Goal: Task Accomplishment & Management: Use online tool/utility

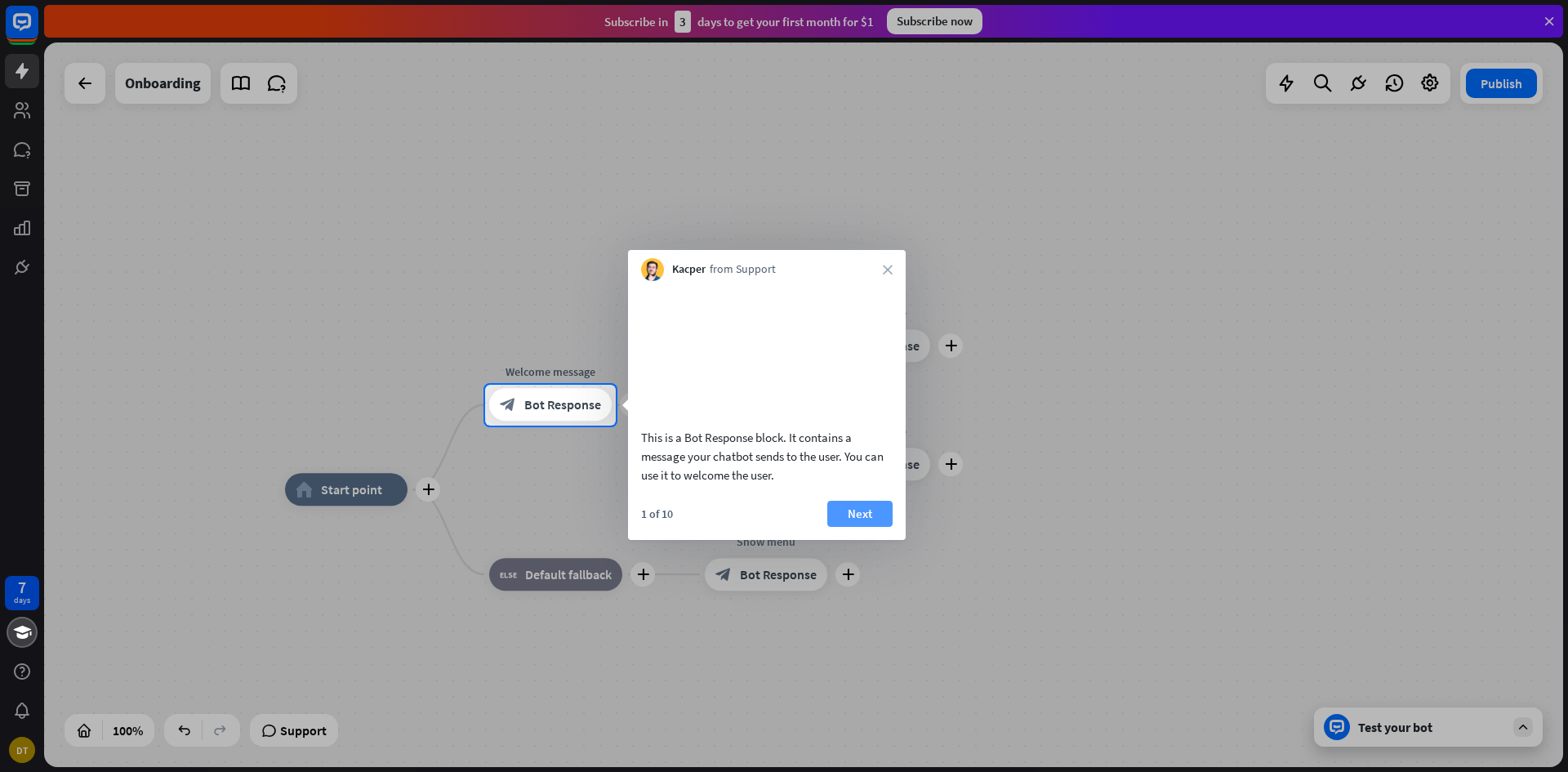
click at [875, 527] on button "Next" at bounding box center [860, 513] width 65 height 26
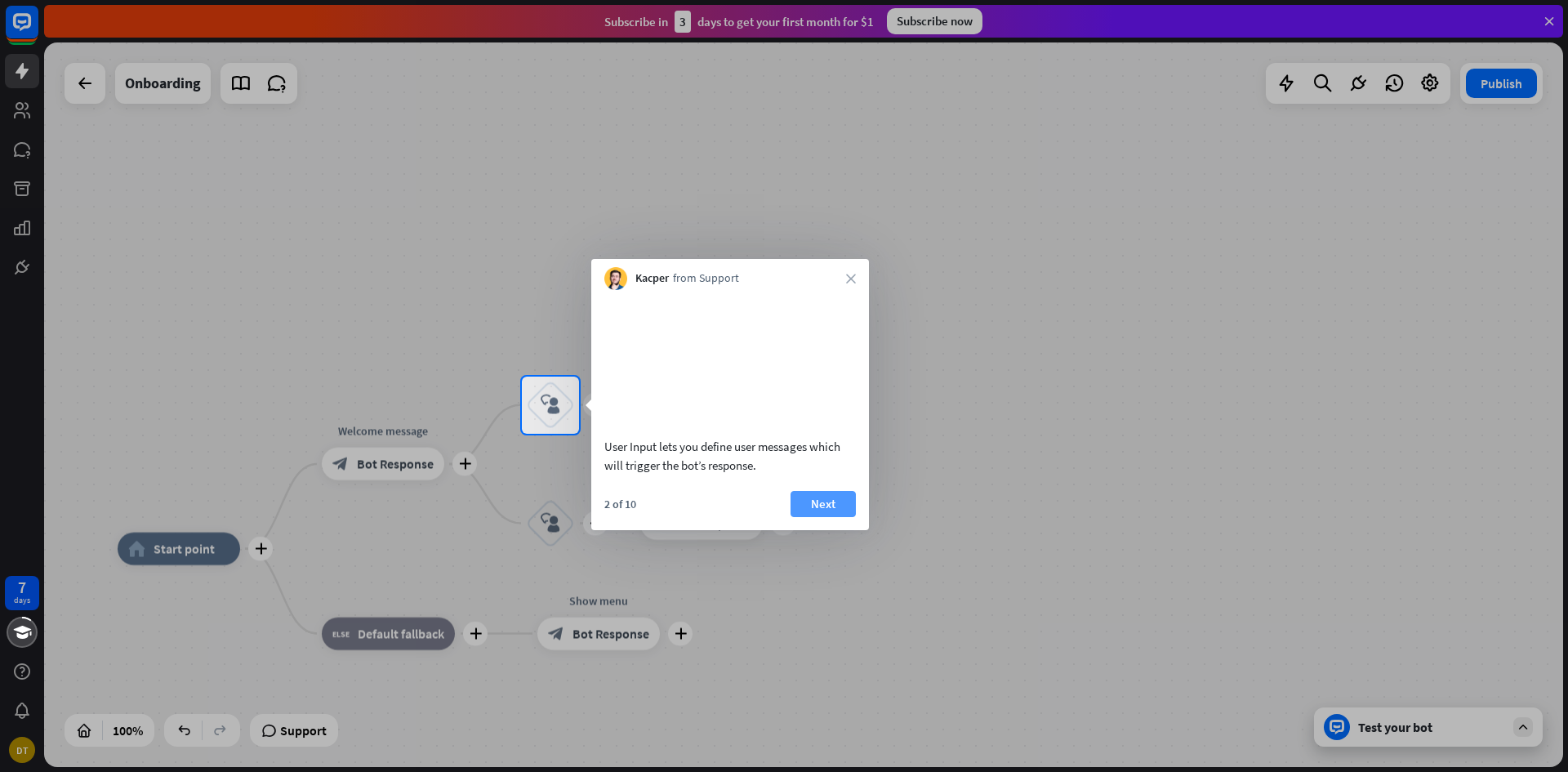
click at [824, 517] on button "Next" at bounding box center [823, 503] width 65 height 26
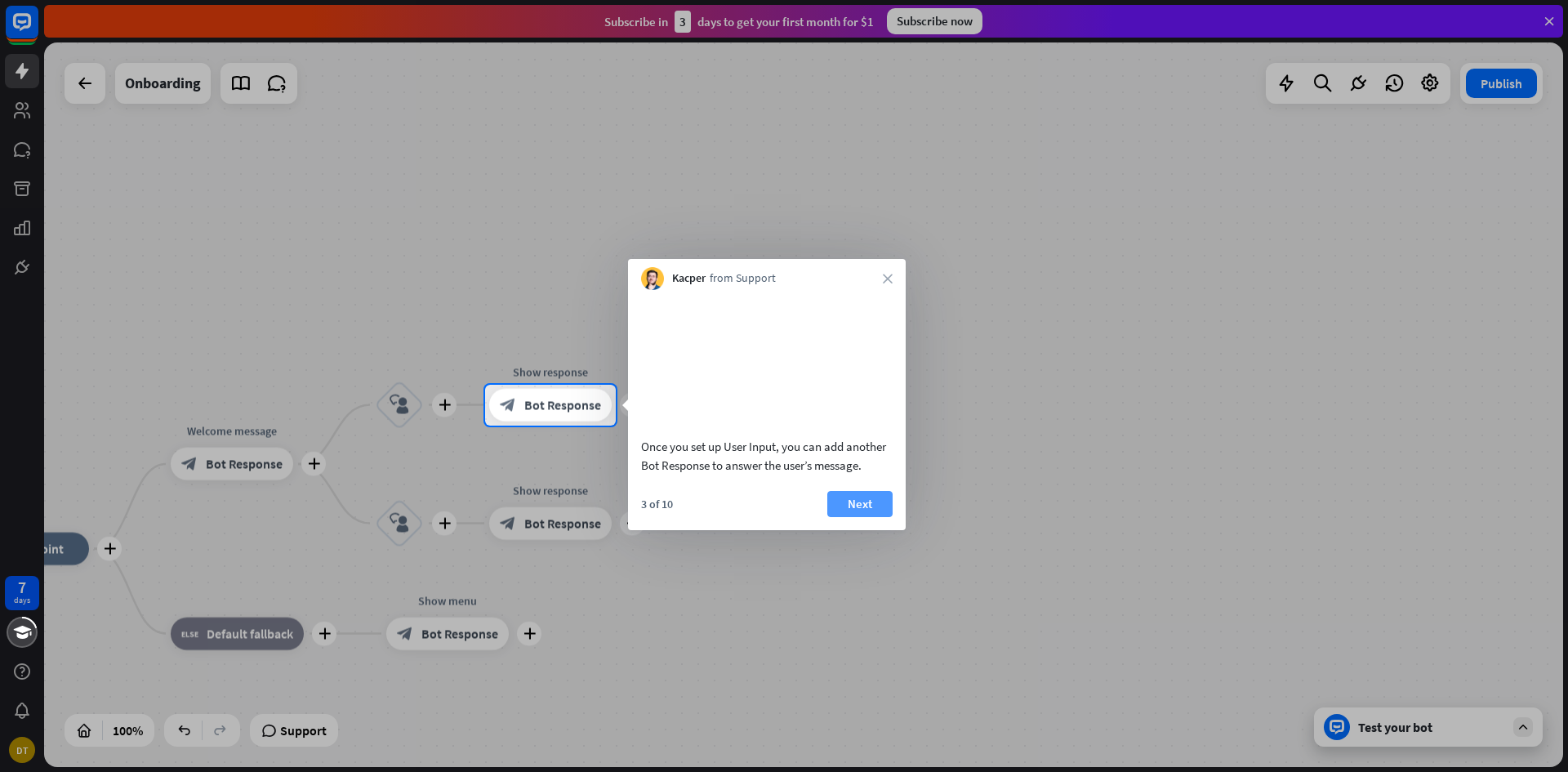
click at [859, 517] on button "Next" at bounding box center [860, 503] width 65 height 26
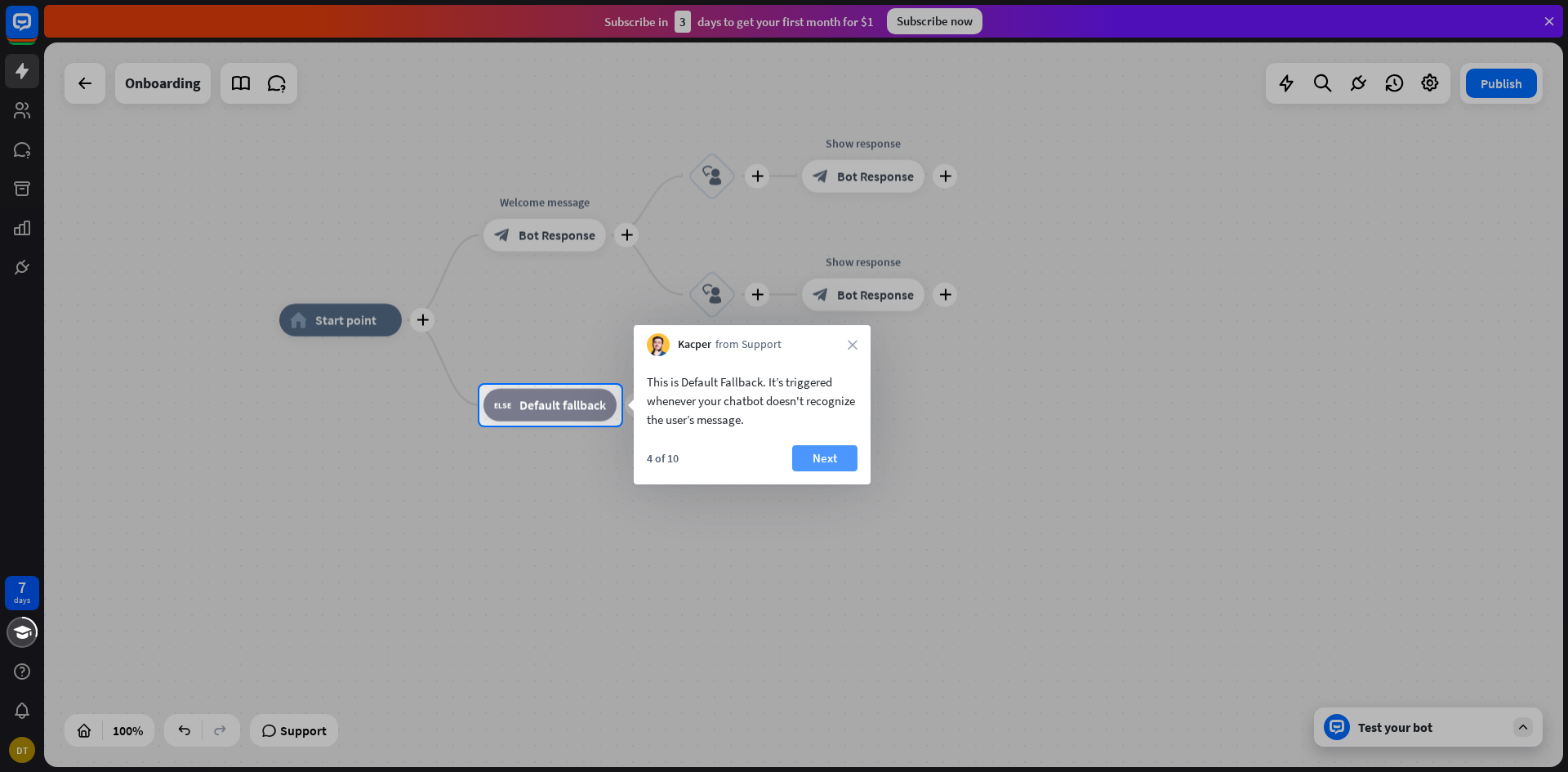
click at [828, 450] on button "Next" at bounding box center [824, 458] width 65 height 26
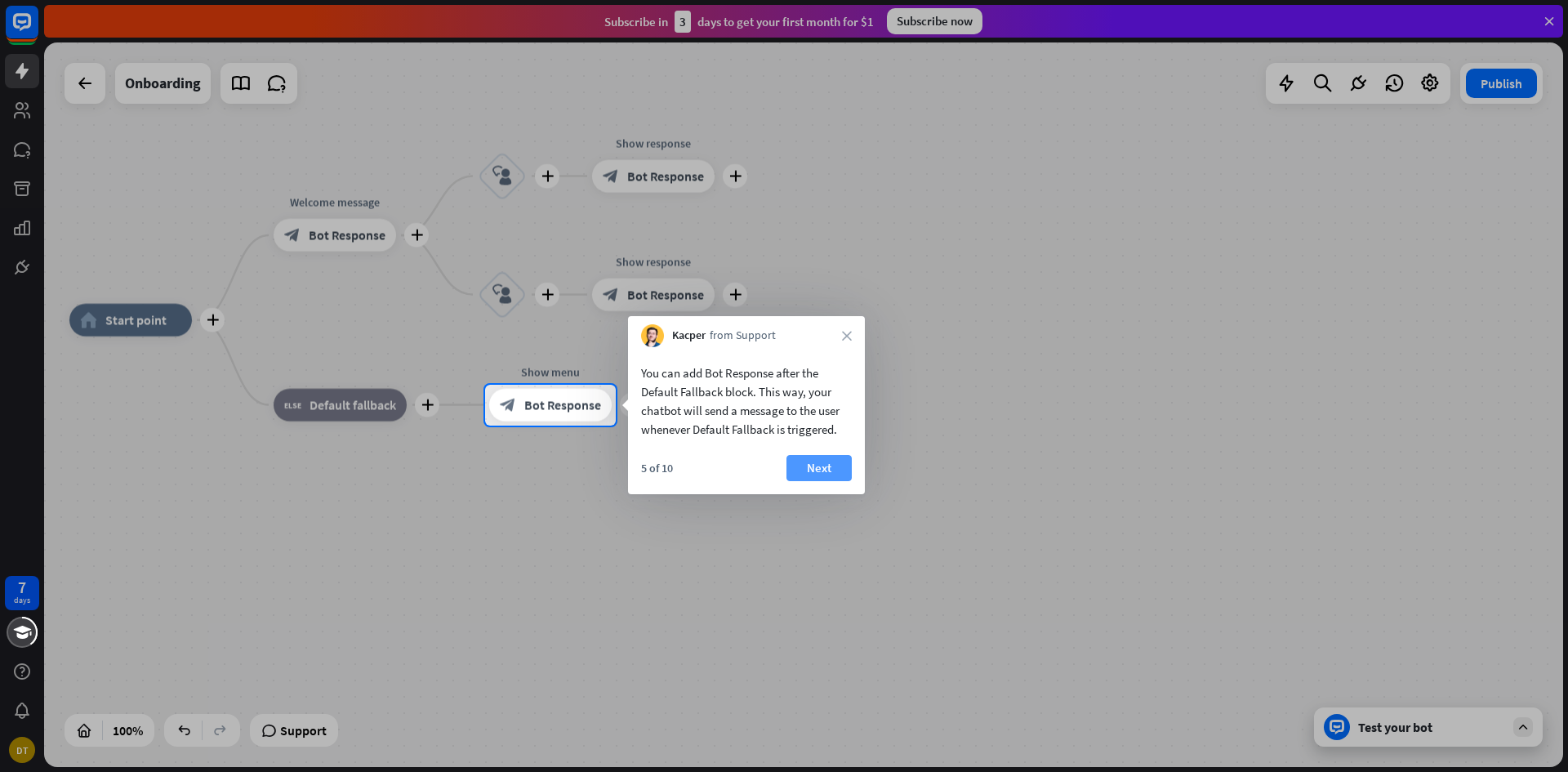
click at [828, 471] on button "Next" at bounding box center [820, 468] width 65 height 26
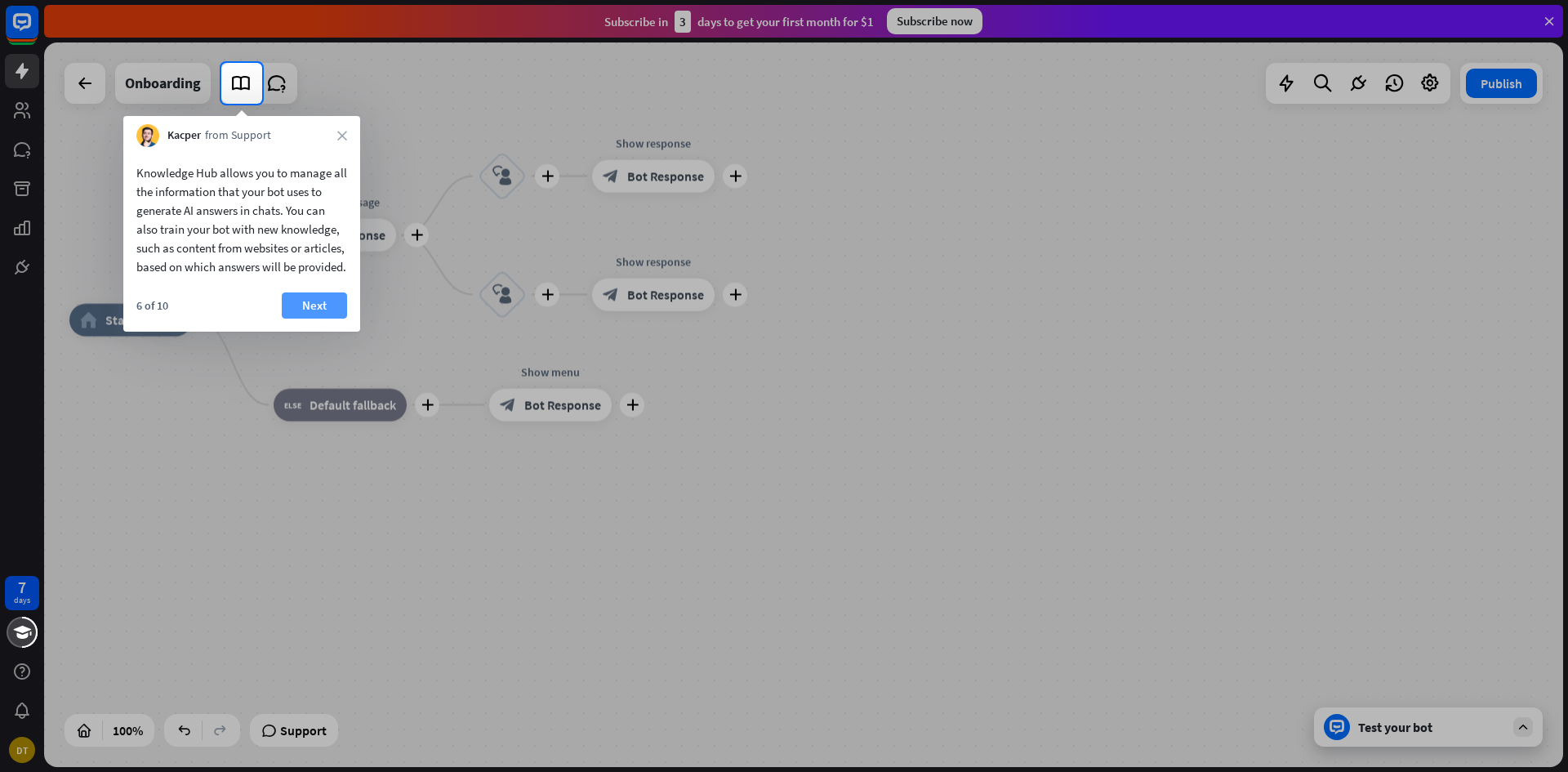
click at [321, 319] on button "Next" at bounding box center [314, 305] width 65 height 26
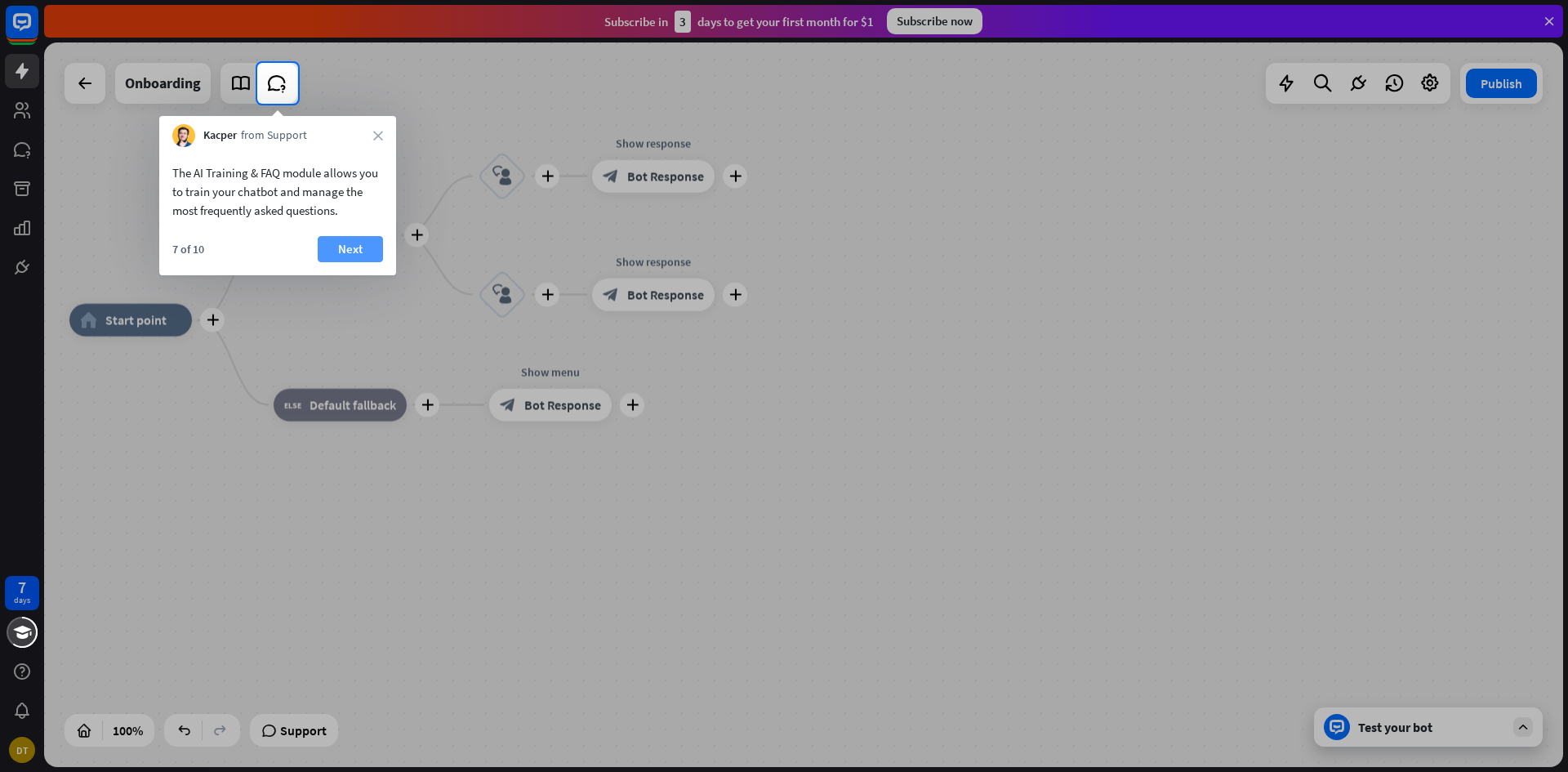
click at [363, 249] on button "Next" at bounding box center [351, 249] width 65 height 26
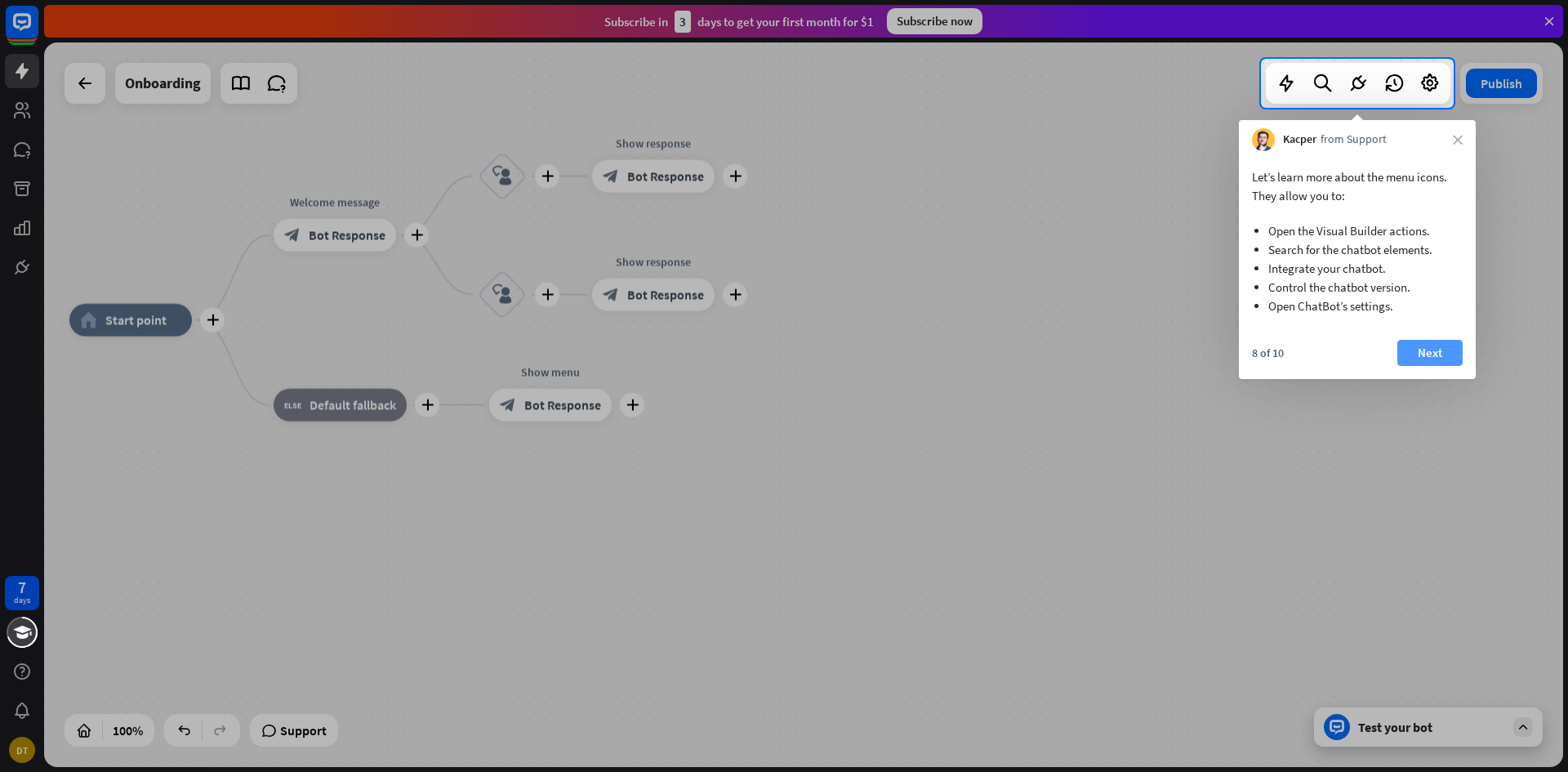
click at [1441, 344] on button "Next" at bounding box center [1431, 352] width 65 height 26
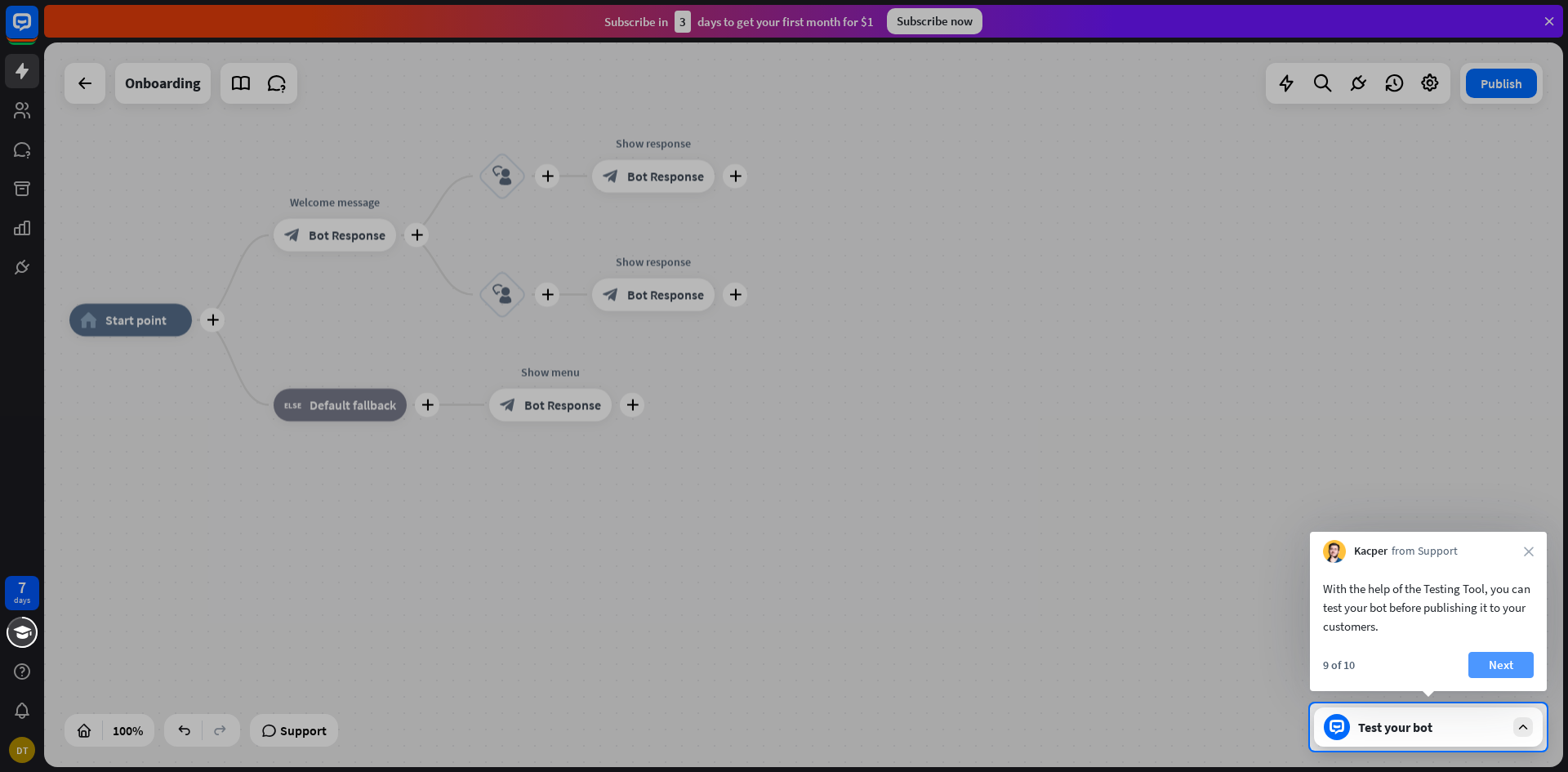
click at [1493, 659] on button "Next" at bounding box center [1502, 664] width 65 height 26
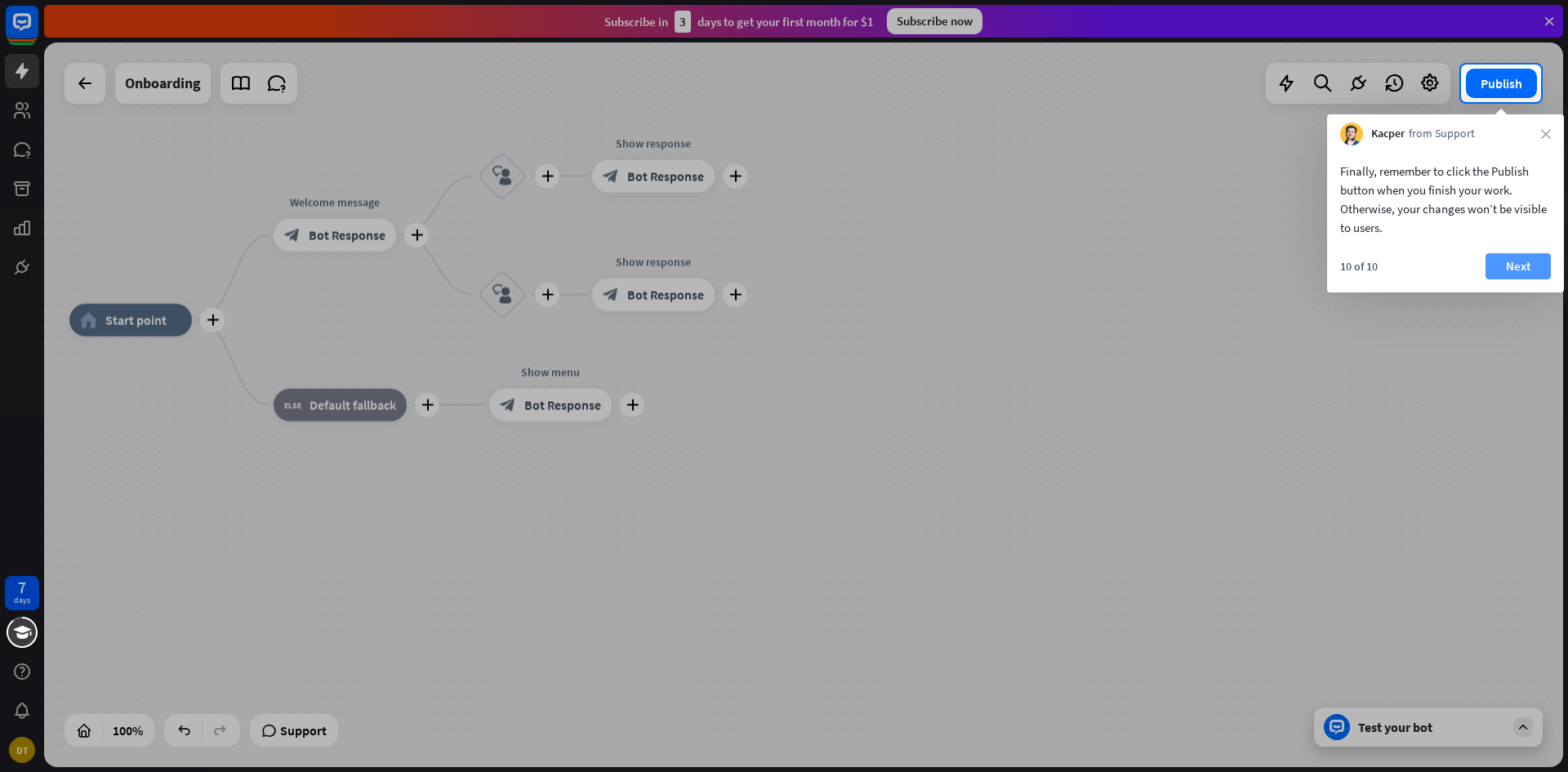
click at [1516, 261] on button "Next" at bounding box center [1519, 266] width 65 height 26
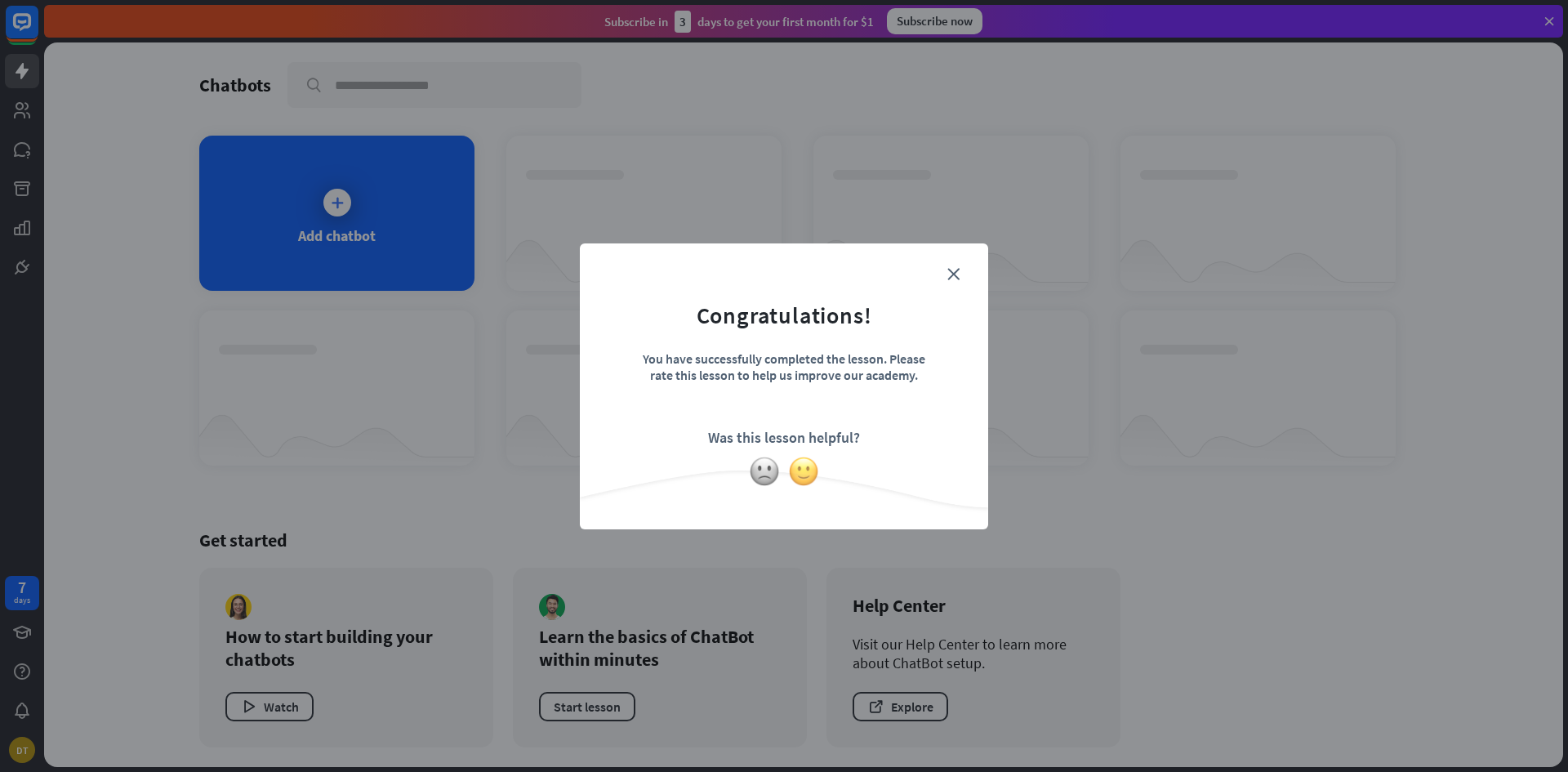
click at [809, 475] on img at bounding box center [803, 471] width 31 height 31
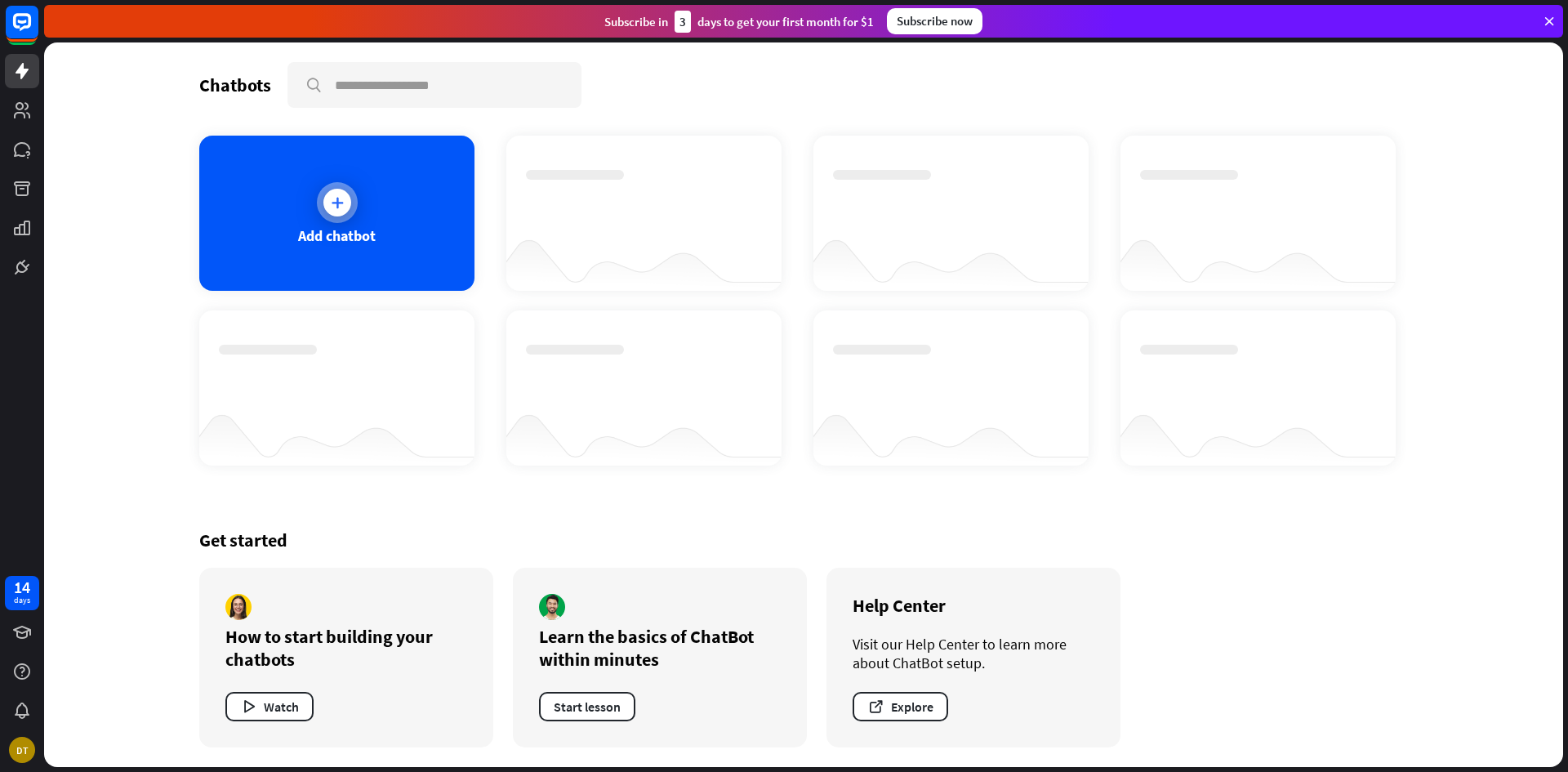
click at [332, 201] on icon at bounding box center [337, 202] width 17 height 17
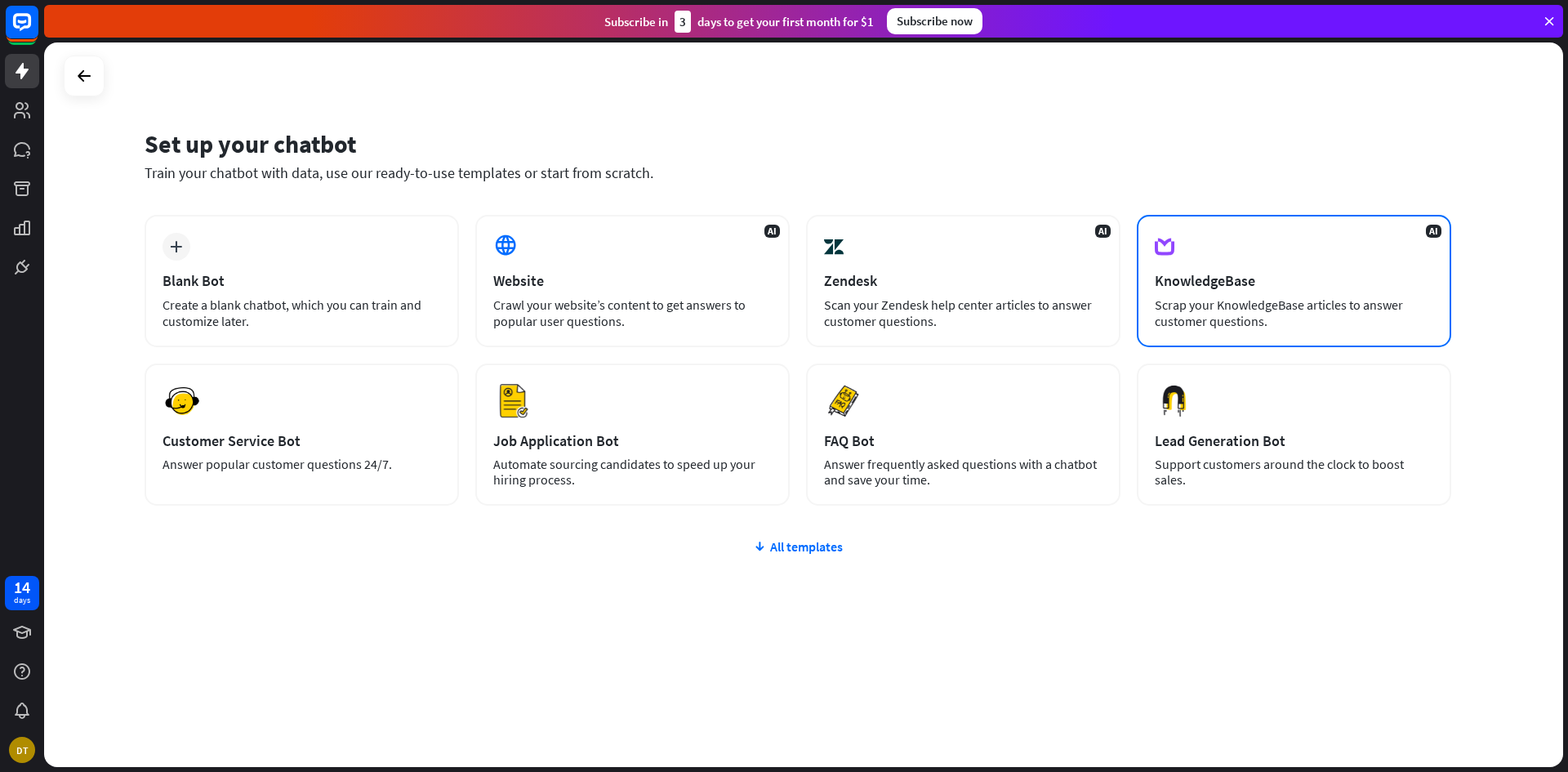
click at [1318, 267] on div "AI KnowledgeBase Scrap your KnowledgeBase articles to answer customer questions." at bounding box center [1294, 281] width 315 height 132
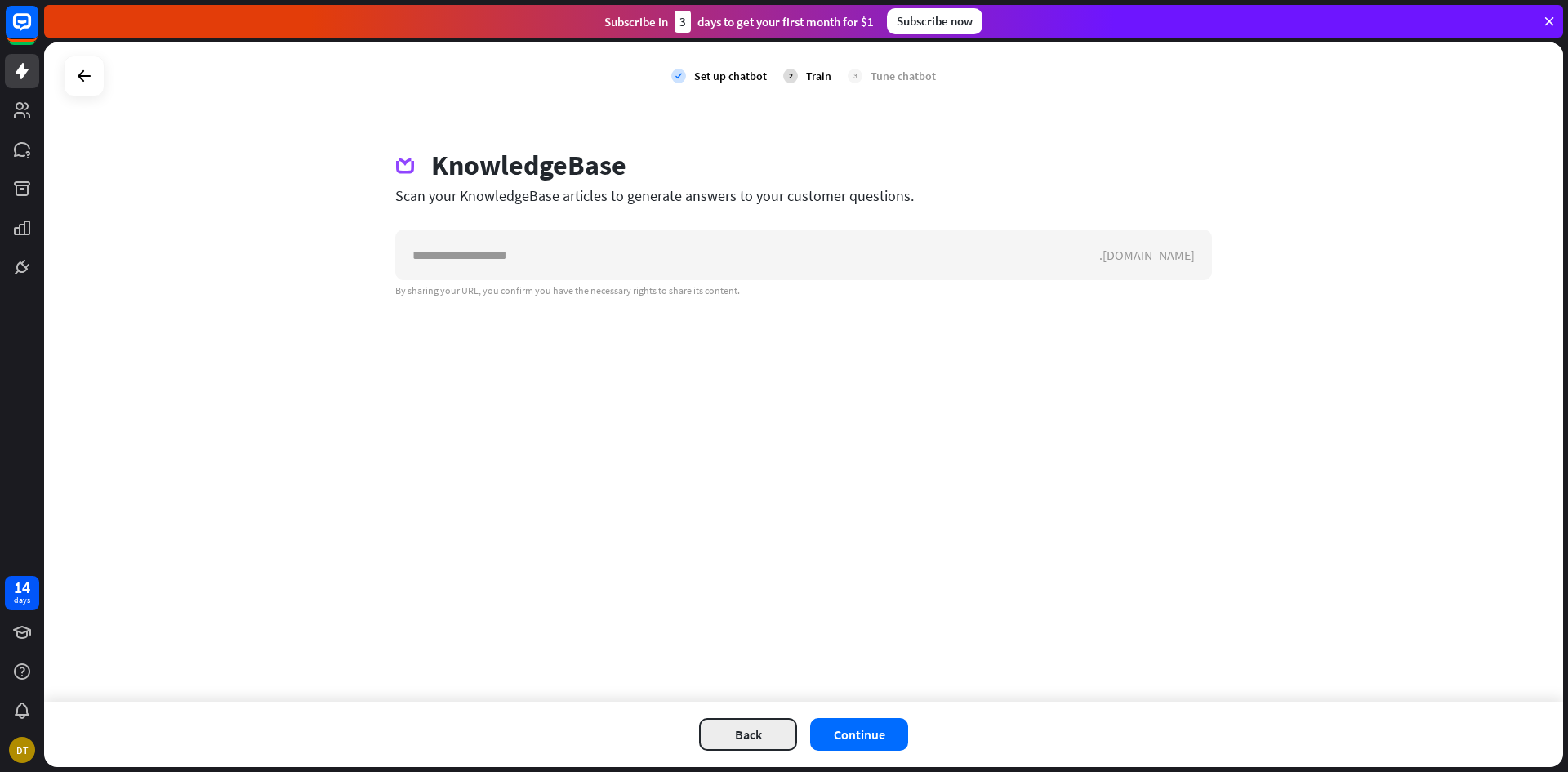
click at [765, 738] on button "Back" at bounding box center [747, 733] width 98 height 33
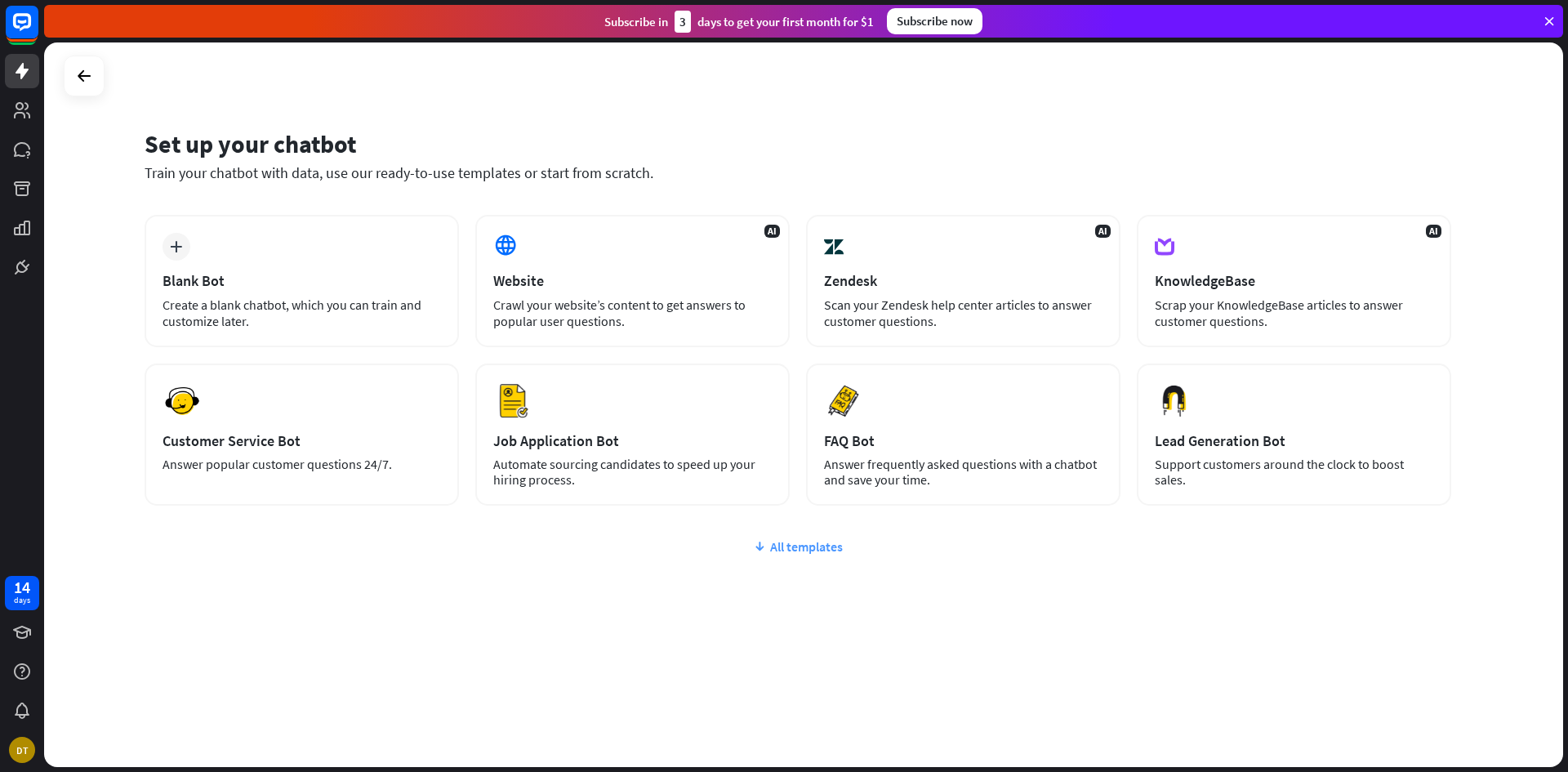
click at [813, 545] on div "All templates" at bounding box center [798, 546] width 1307 height 17
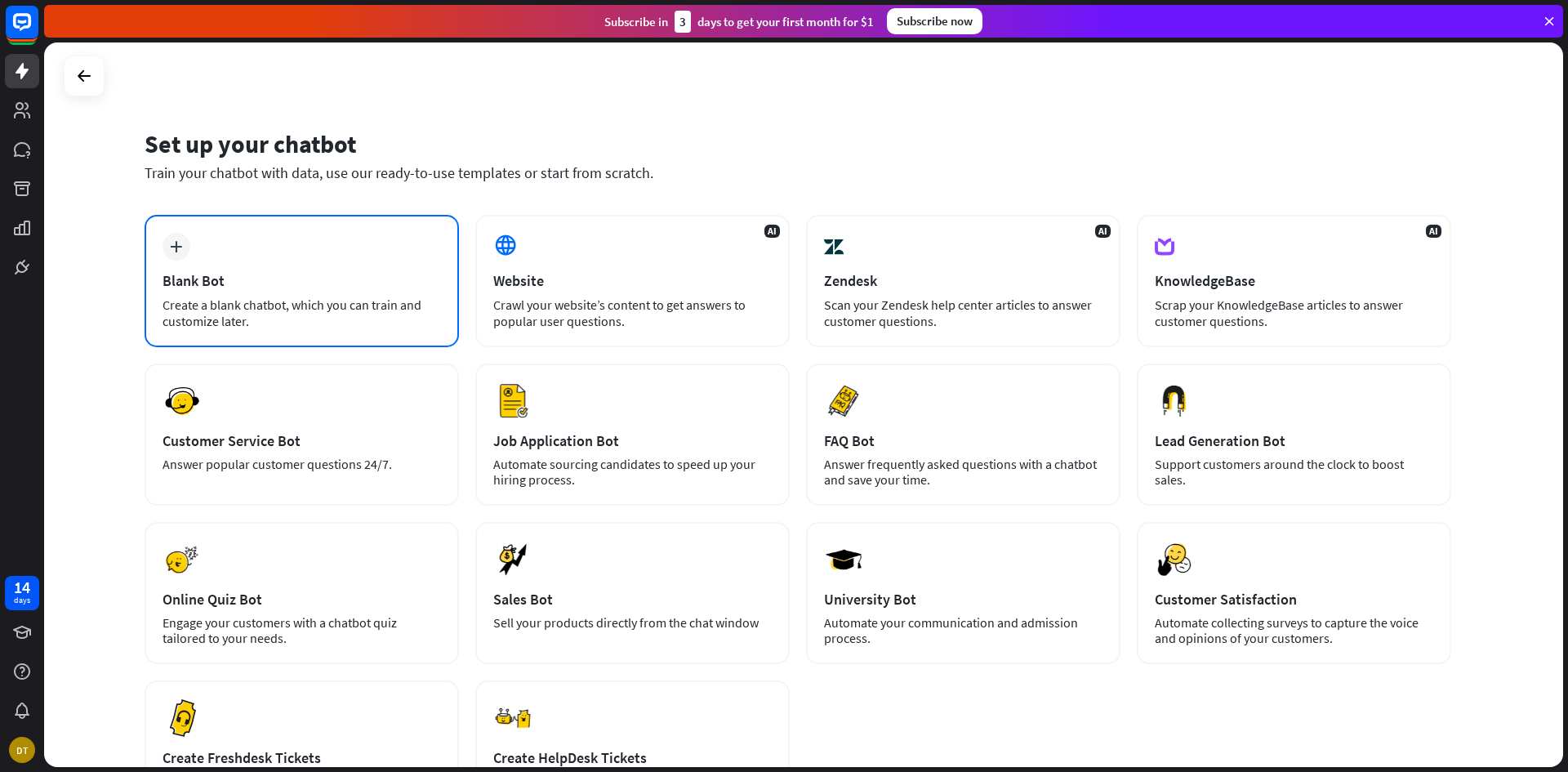
click at [371, 269] on div "plus Blank Bot Create a blank chatbot, which you can train and customize later." at bounding box center [301, 281] width 315 height 132
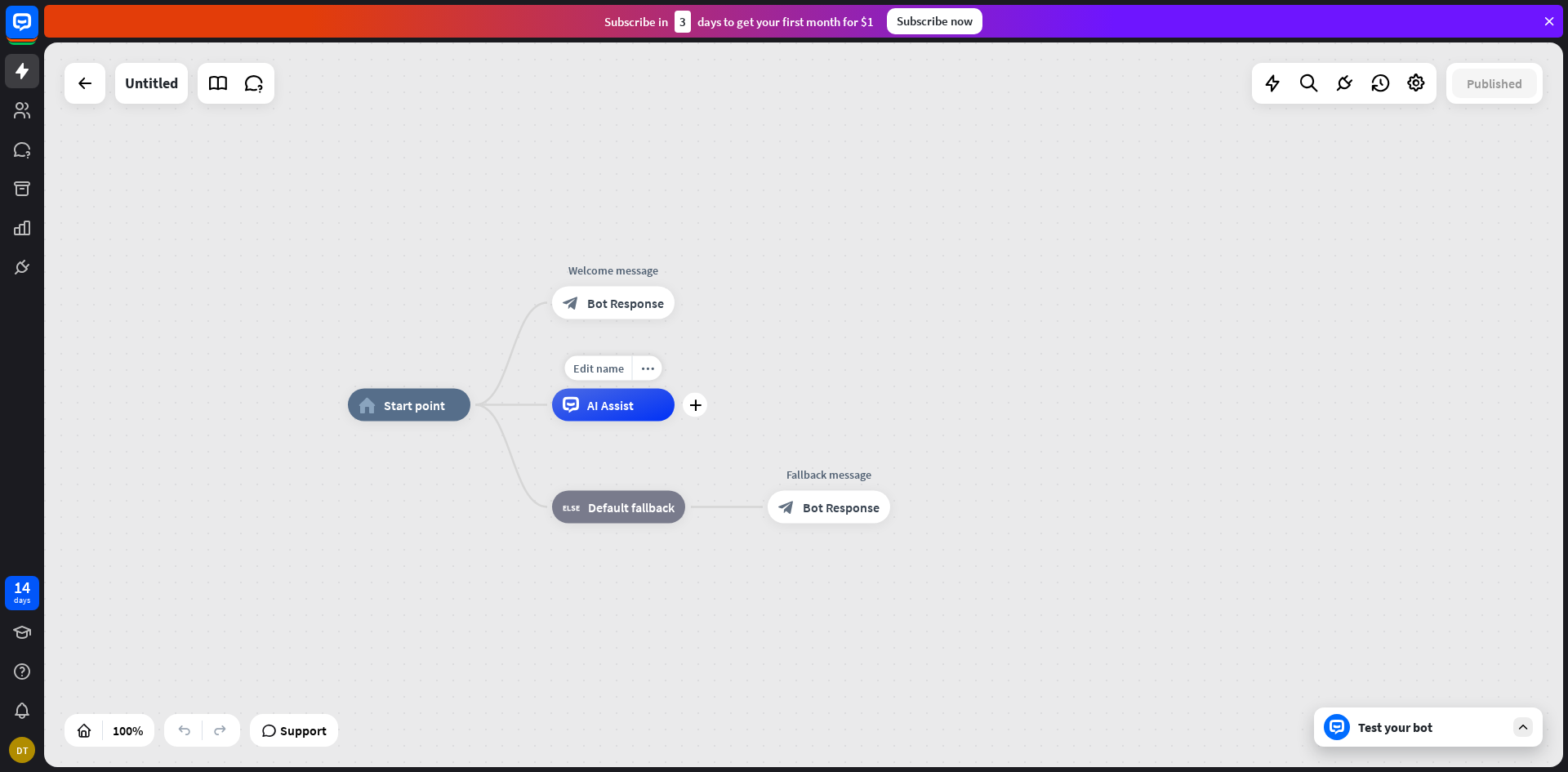
click at [651, 408] on div "AI Assist" at bounding box center [613, 405] width 122 height 33
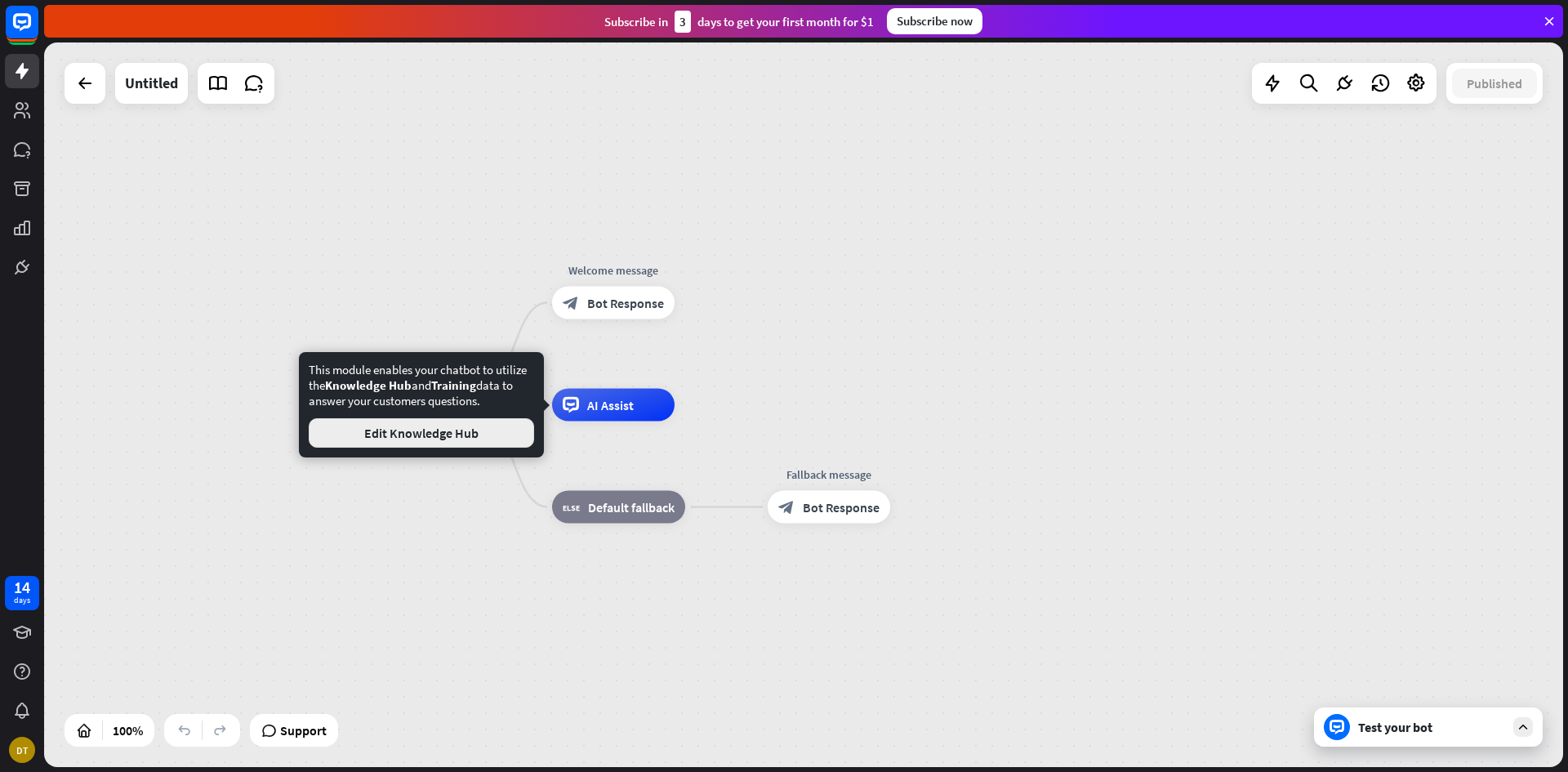
click at [426, 433] on button "Edit Knowledge Hub" at bounding box center [422, 433] width 225 height 30
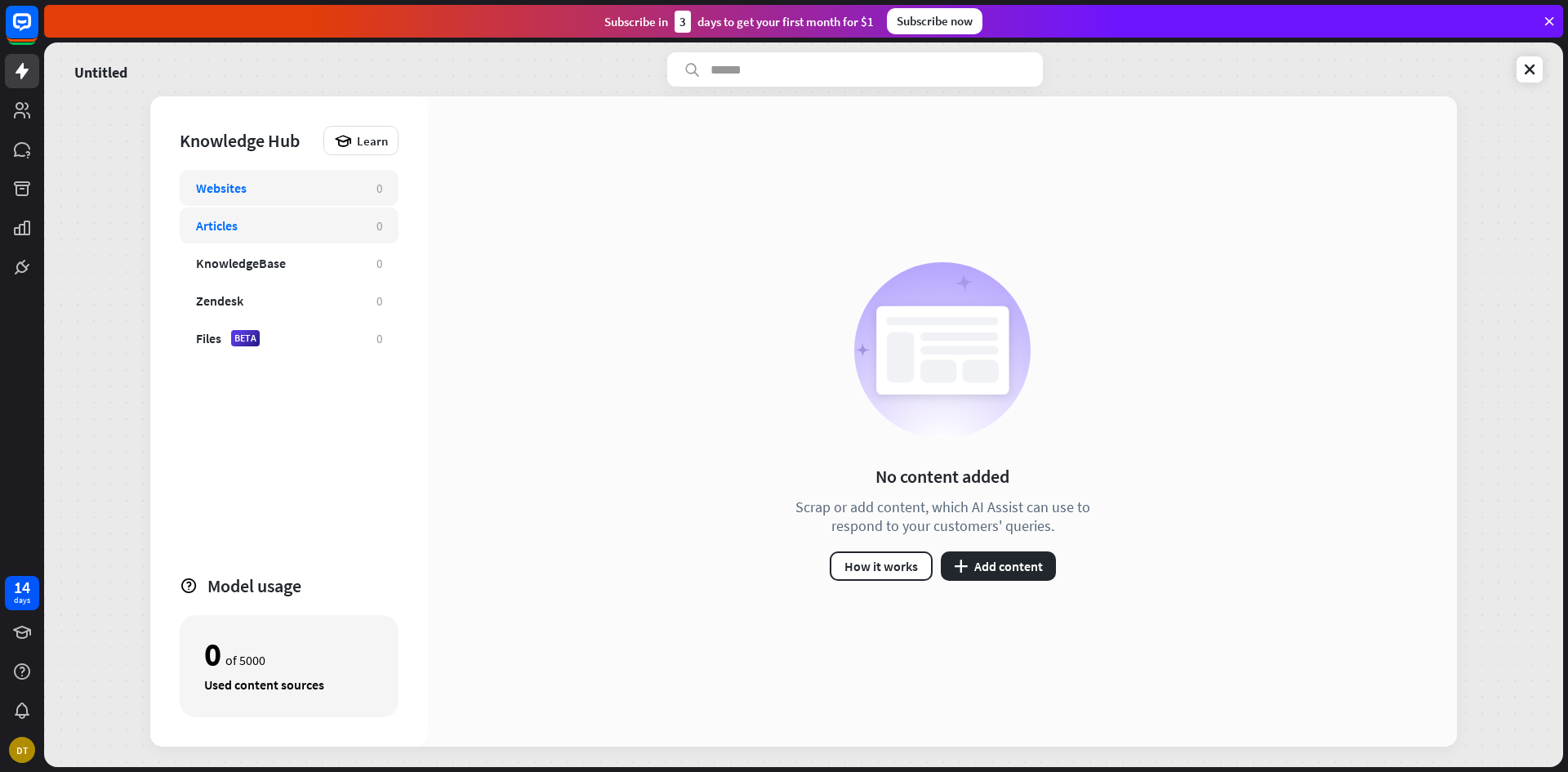
click at [284, 225] on div "Articles" at bounding box center [278, 225] width 164 height 17
click at [245, 268] on div "KnowledgeBase" at bounding box center [241, 263] width 90 height 17
click at [197, 338] on div "Files" at bounding box center [209, 338] width 26 height 17
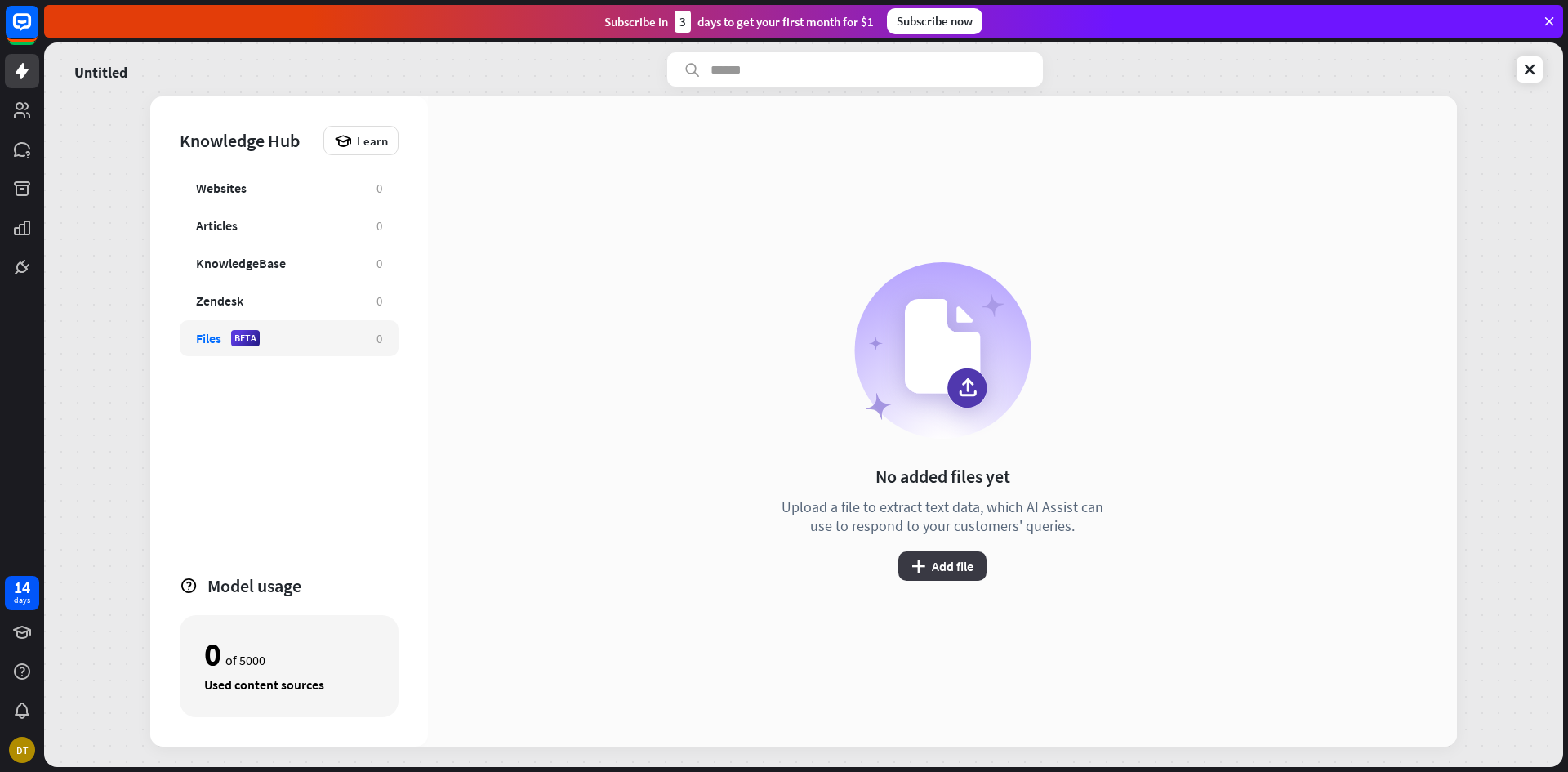
click at [949, 566] on button "plus Add file" at bounding box center [942, 566] width 88 height 30
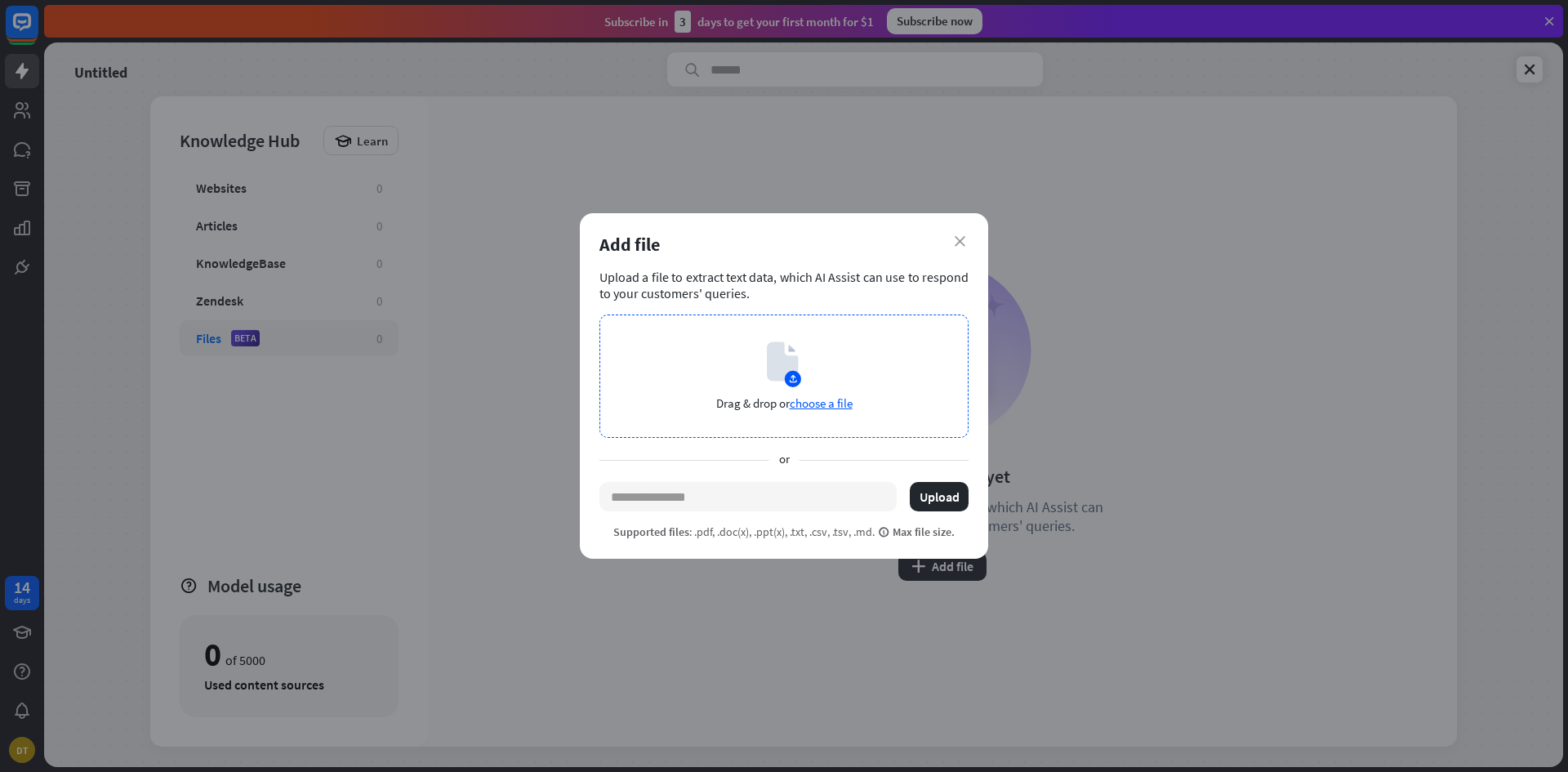
click at [830, 400] on span "choose a file" at bounding box center [822, 403] width 63 height 16
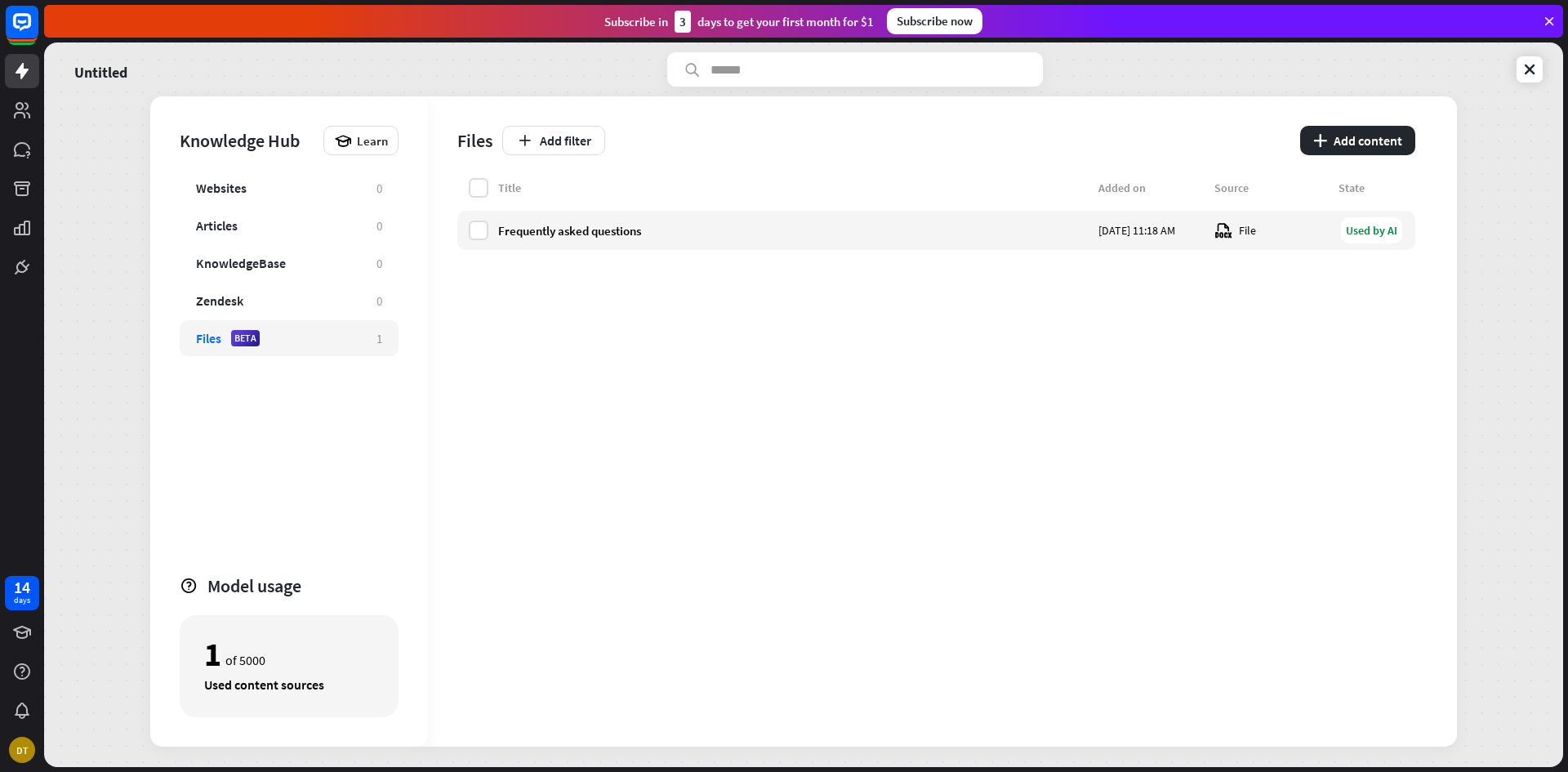
click at [865, 539] on div "Title Added on Source State Frequently asked questions [DATE] 11:18 AM File Use…" at bounding box center [936, 462] width 958 height 569
click at [1528, 73] on icon at bounding box center [1529, 69] width 17 height 17
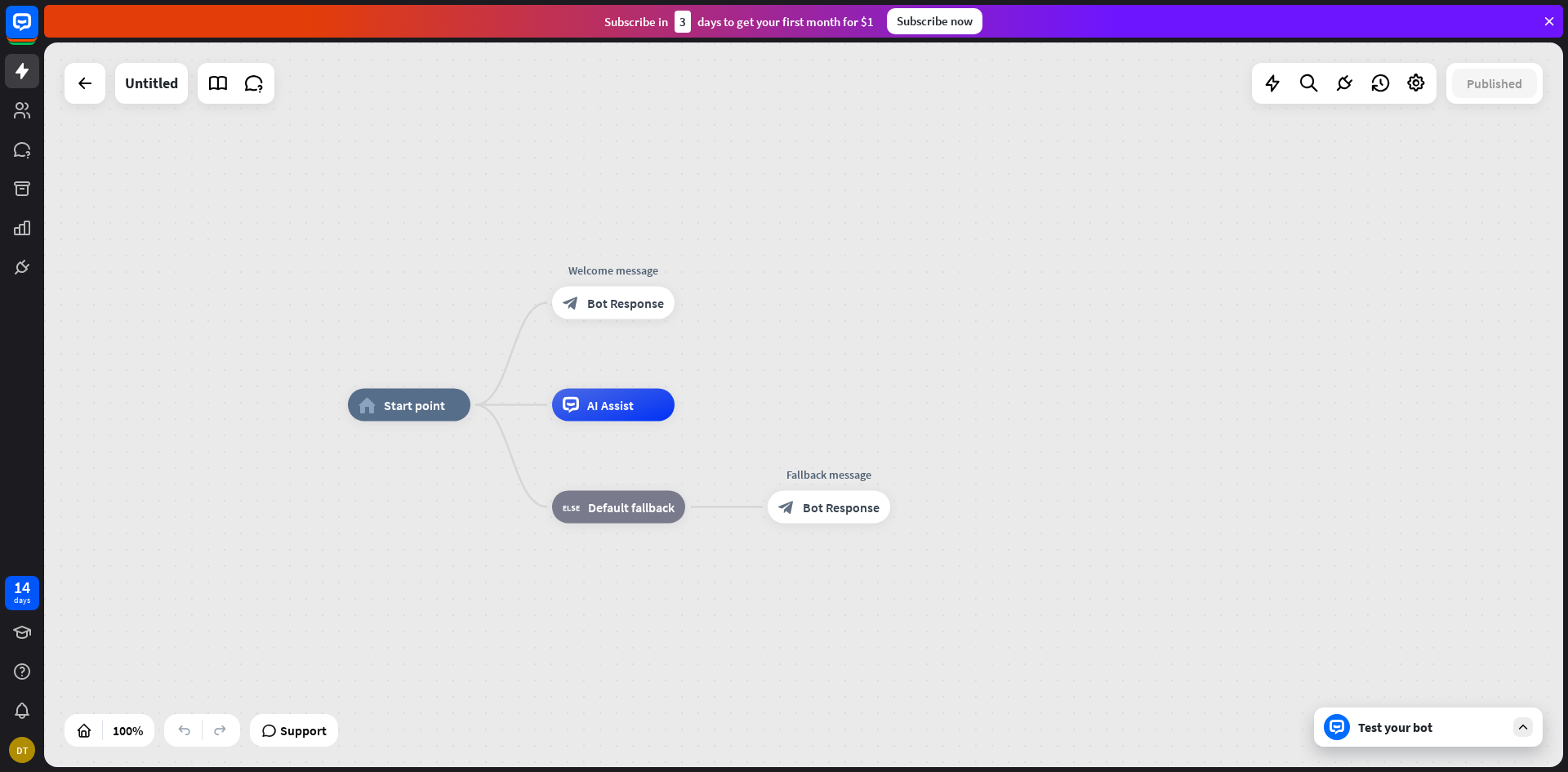
click at [1400, 729] on div "Test your bot" at bounding box center [1432, 727] width 147 height 17
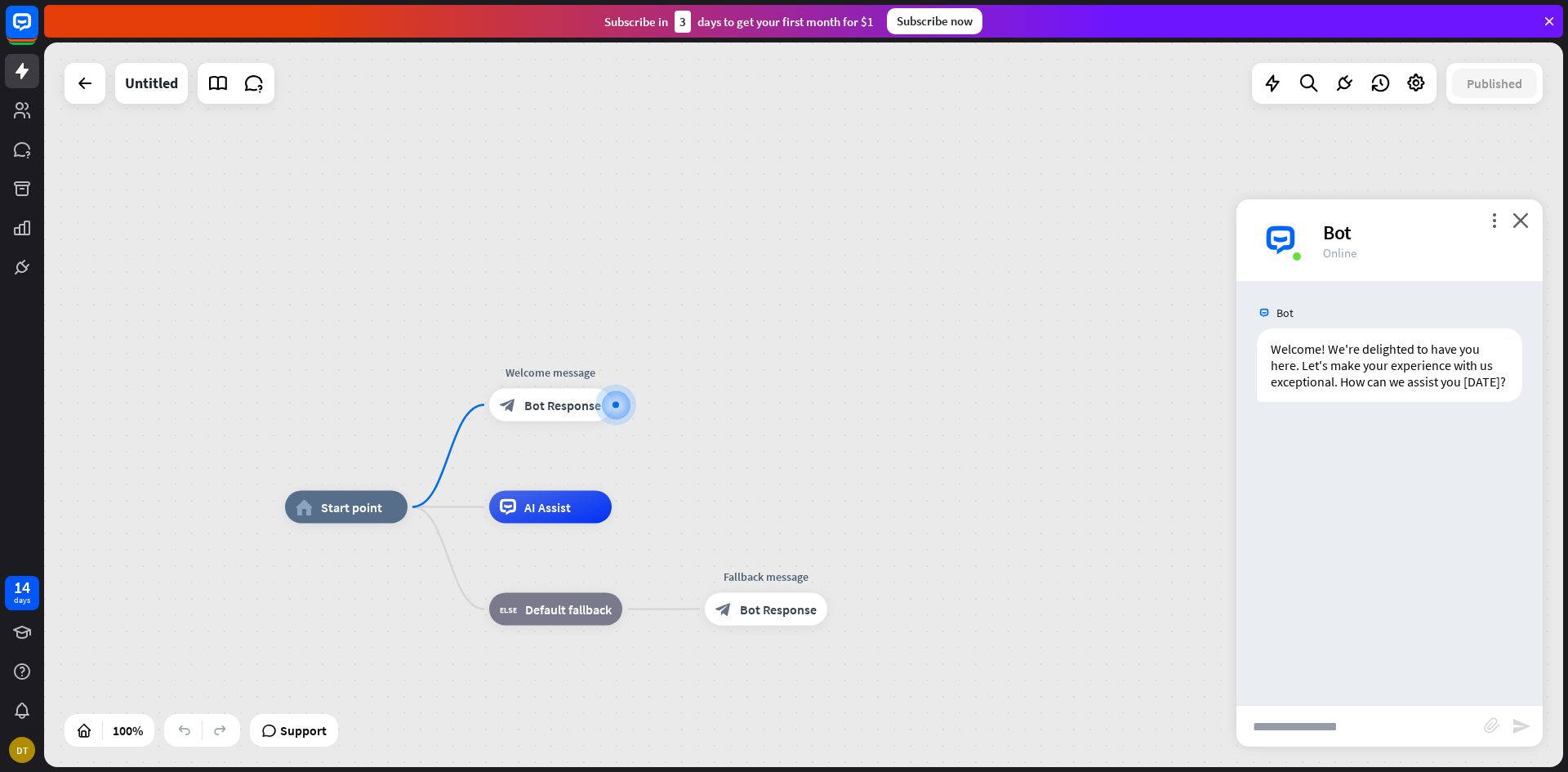
click at [1400, 523] on div "Bot Welcome! We're delighted to have you here. Let's make your experience with …" at bounding box center [1390, 493] width 306 height 424
click at [1335, 726] on input "text" at bounding box center [1361, 726] width 248 height 40
type input "**********"
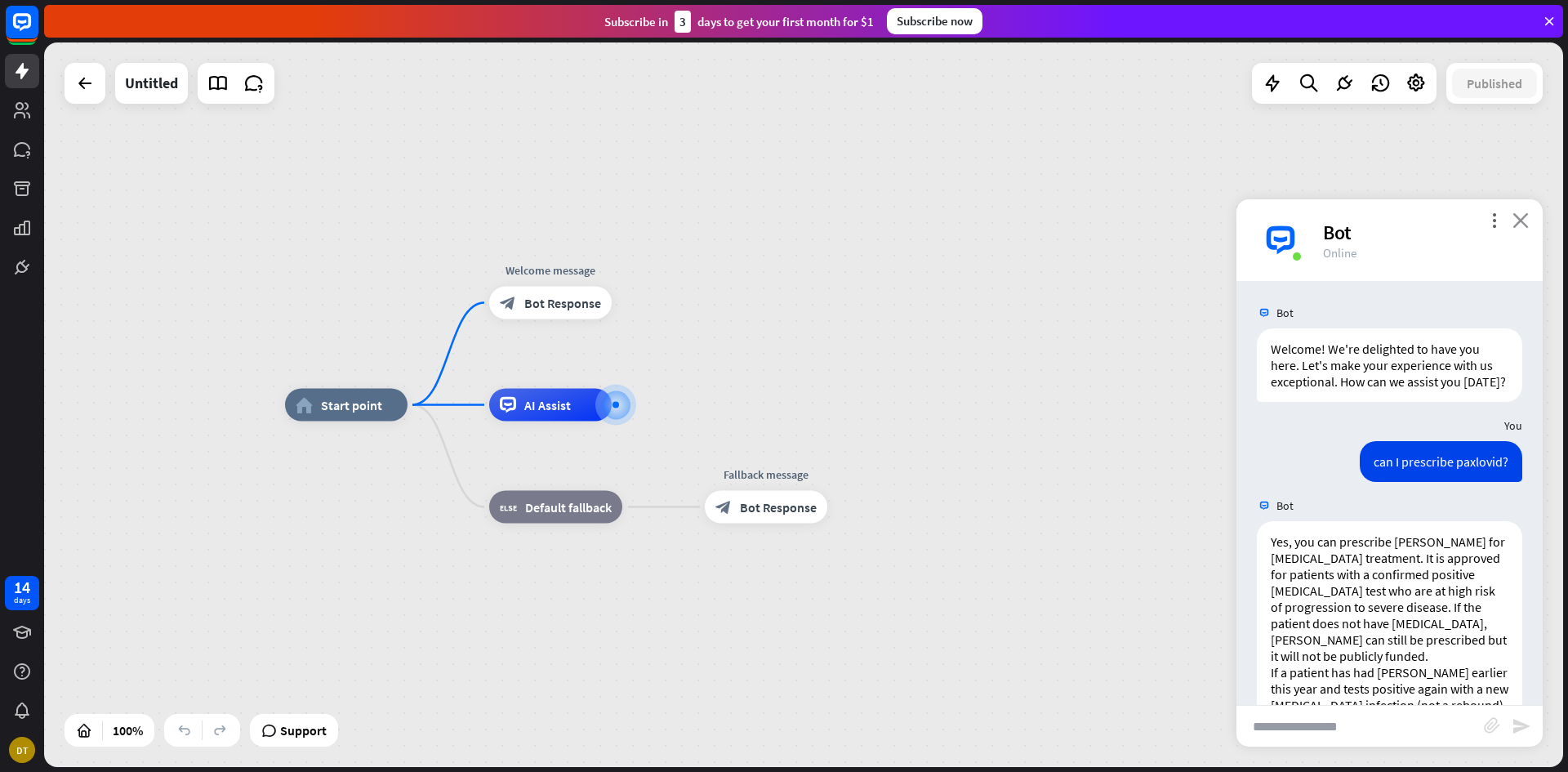
click at [1526, 219] on icon "close" at bounding box center [1521, 220] width 17 height 16
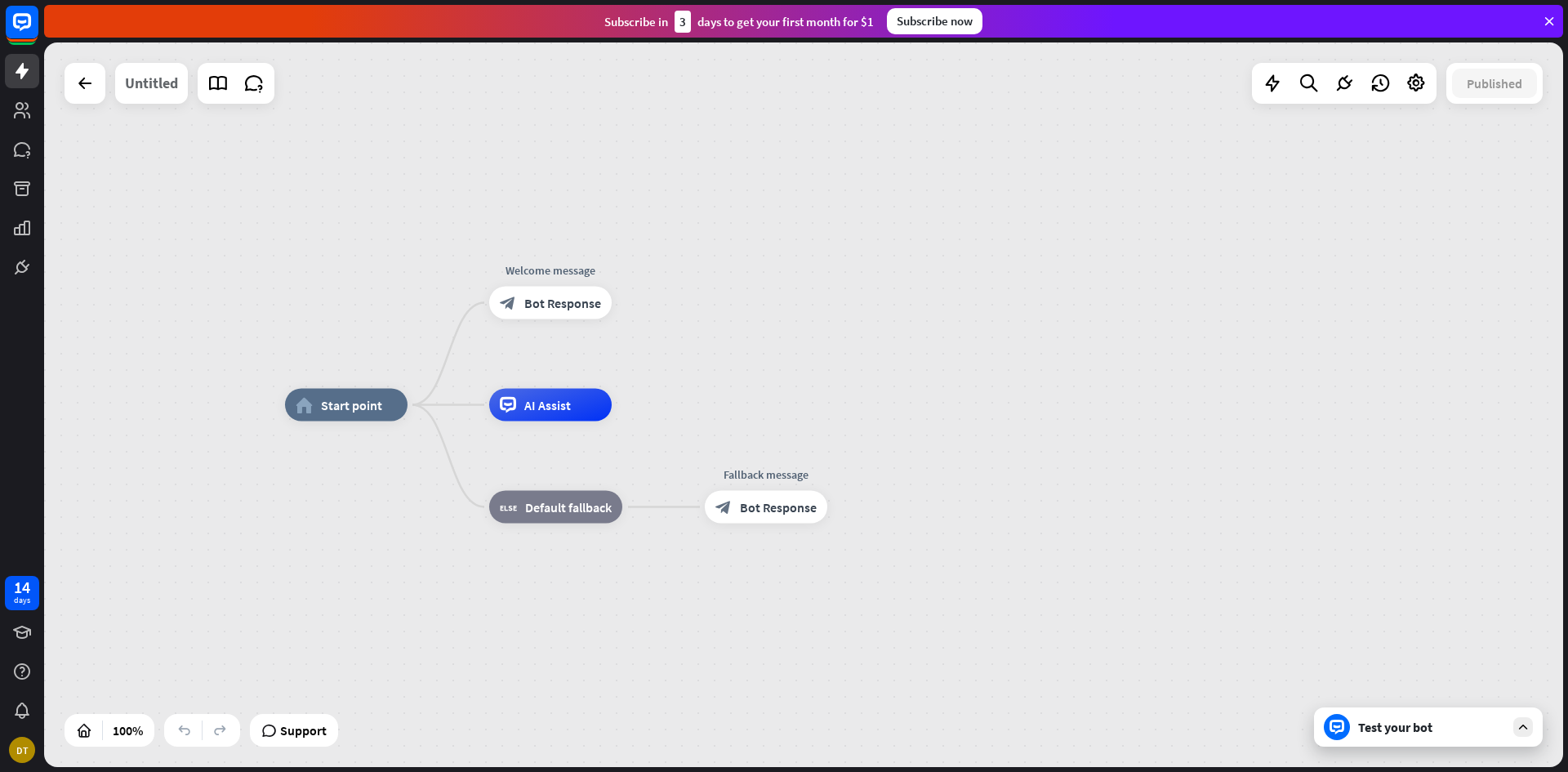
click at [151, 84] on div "Untitled" at bounding box center [152, 83] width 53 height 40
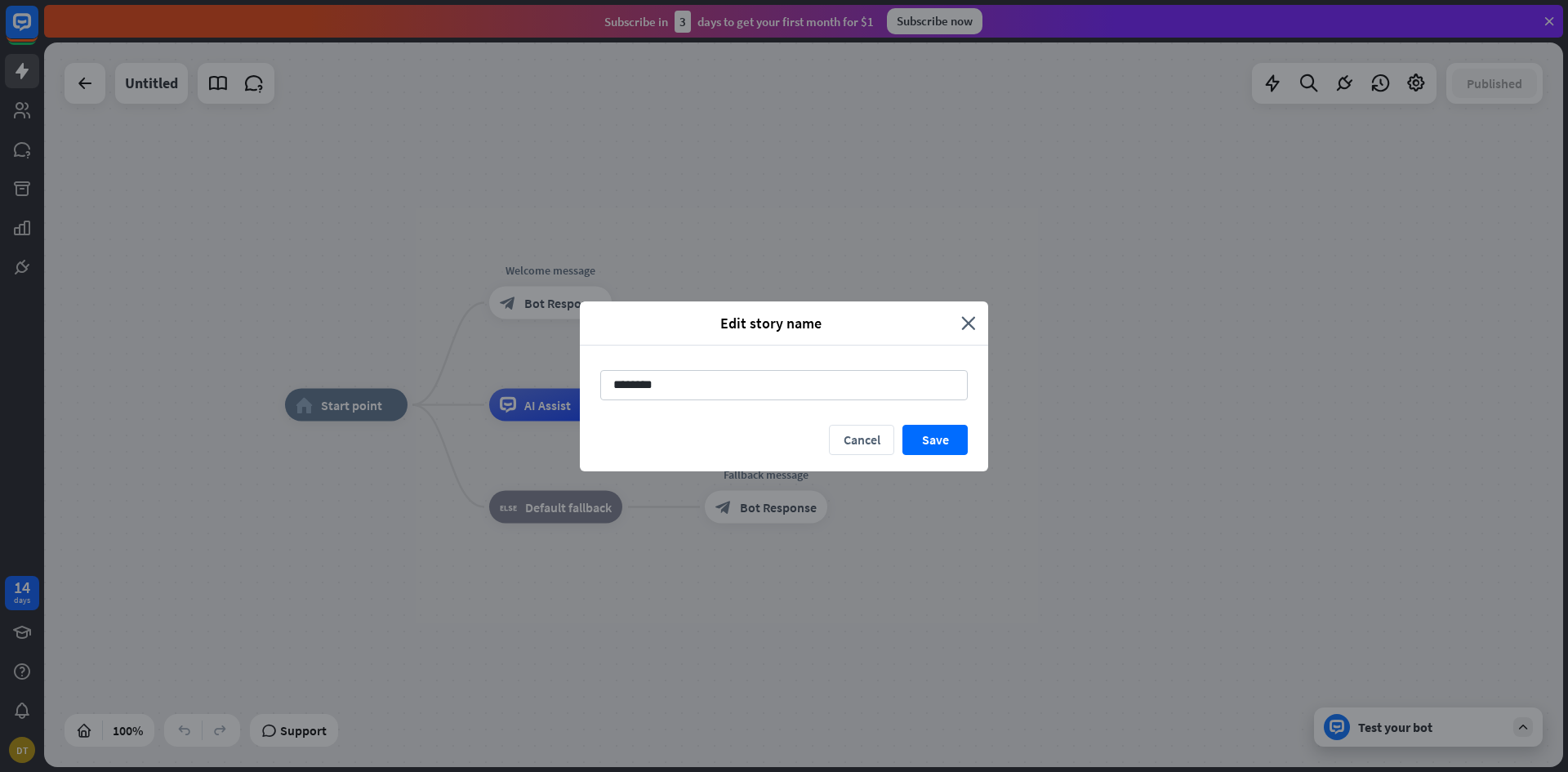
drag, startPoint x: 678, startPoint y: 374, endPoint x: 575, endPoint y: 376, distance: 103.0
click at [575, 376] on div "Edit story name close ******** Cancel Save" at bounding box center [784, 386] width 1568 height 772
type input "**********"
